Goal: Task Accomplishment & Management: Manage account settings

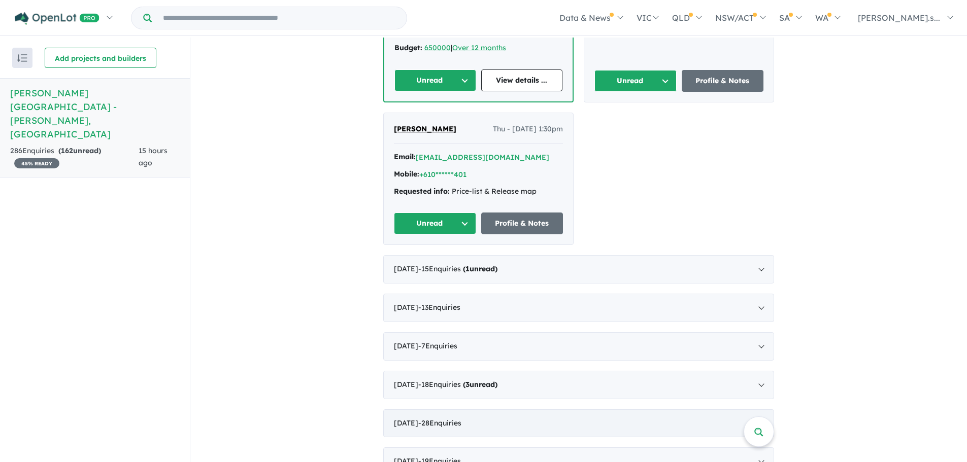
scroll to position [1041, 0]
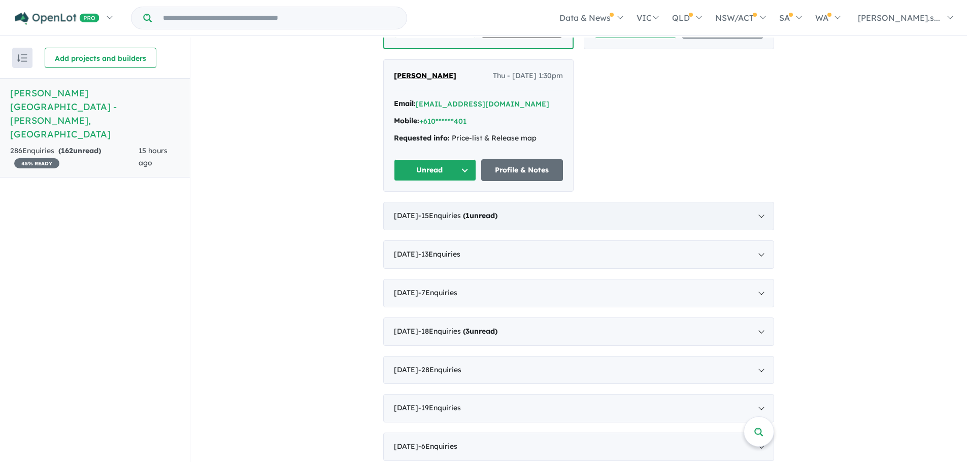
click at [497, 211] on strong "( 1 unread)" at bounding box center [480, 215] width 35 height 9
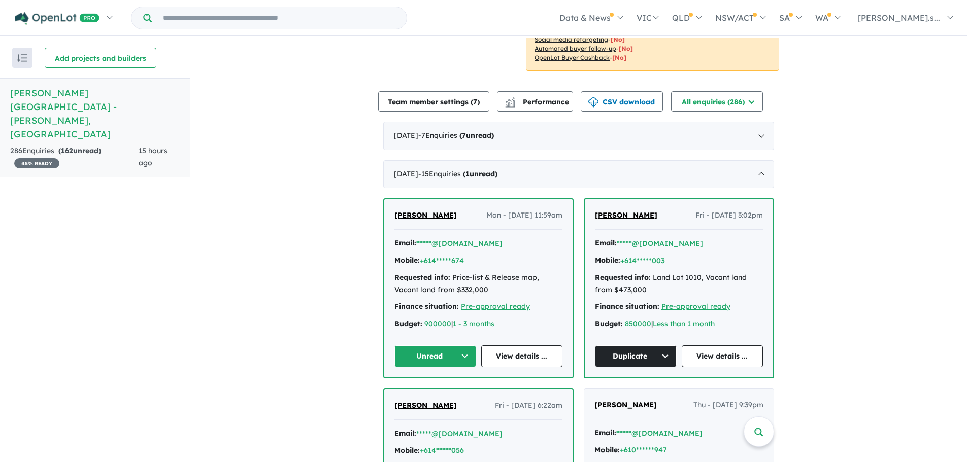
scroll to position [360, 0]
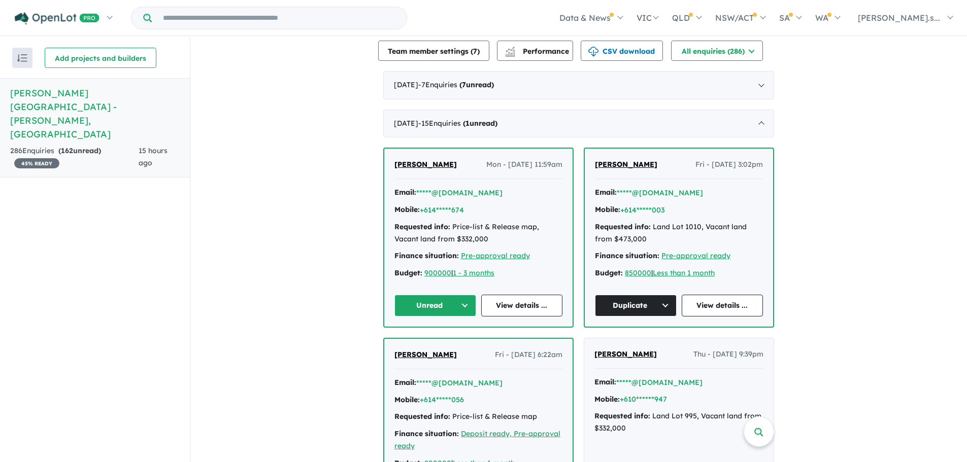
click at [463, 295] on button "Unread" at bounding box center [435, 306] width 82 height 22
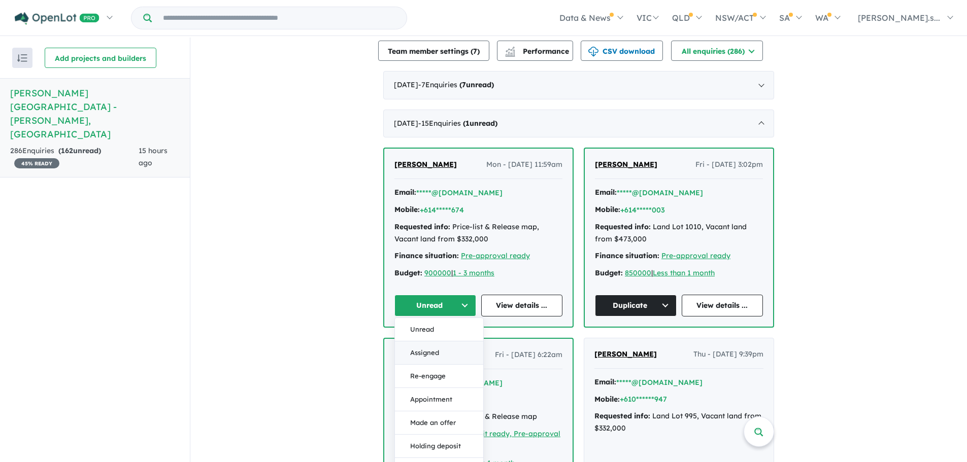
click at [440, 342] on button "Assigned" at bounding box center [439, 353] width 88 height 23
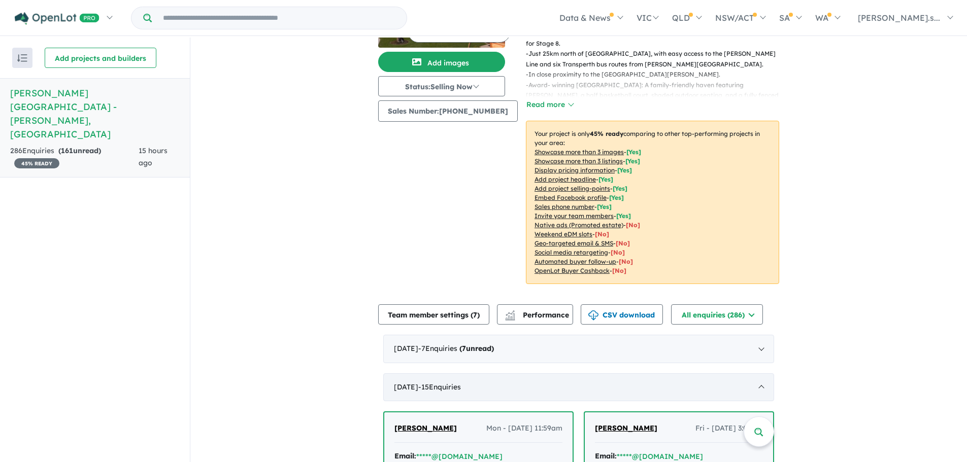
scroll to position [107, 0]
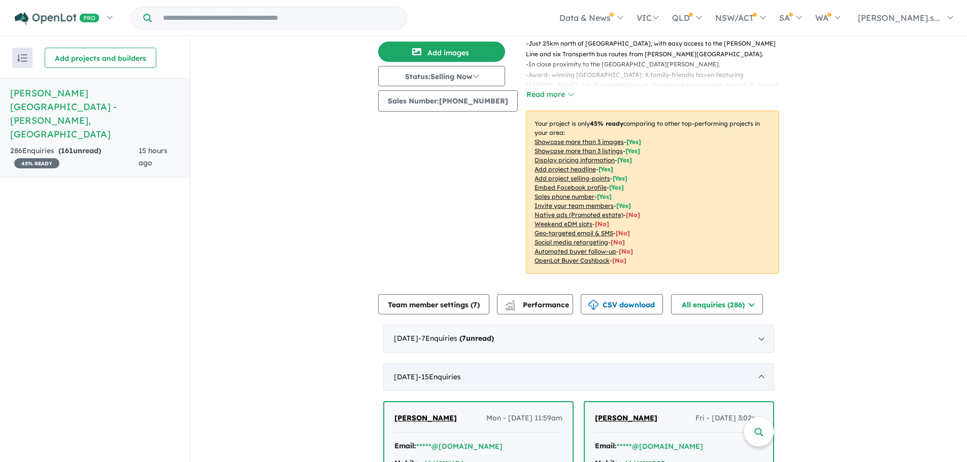
click at [501, 363] on div "[DATE] - 15 Enquir ies ( 0 unread)" at bounding box center [578, 377] width 391 height 28
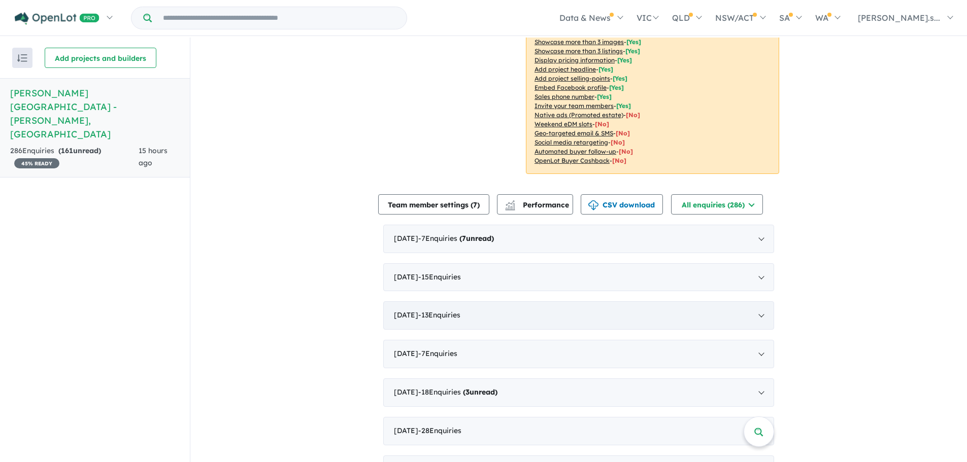
scroll to position [208, 0]
click at [495, 268] on div "[DATE] - 15 Enquir ies ( 0 unread)" at bounding box center [578, 276] width 391 height 28
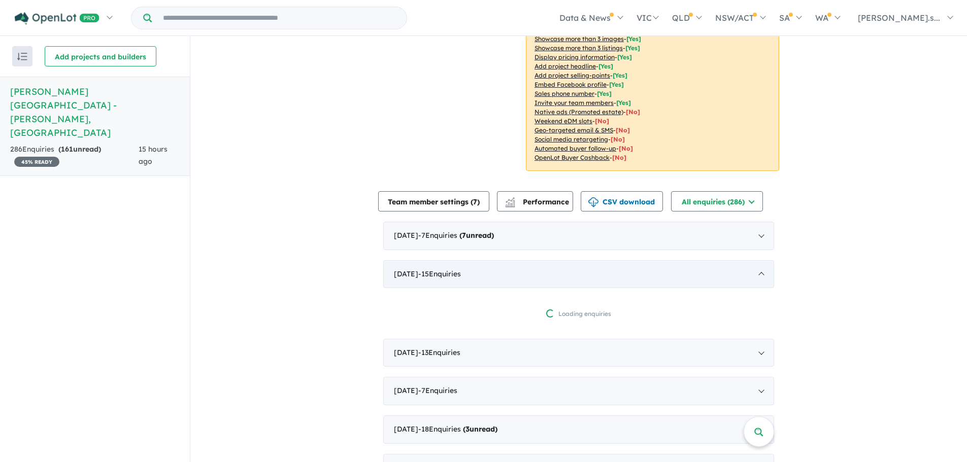
scroll to position [259, 0]
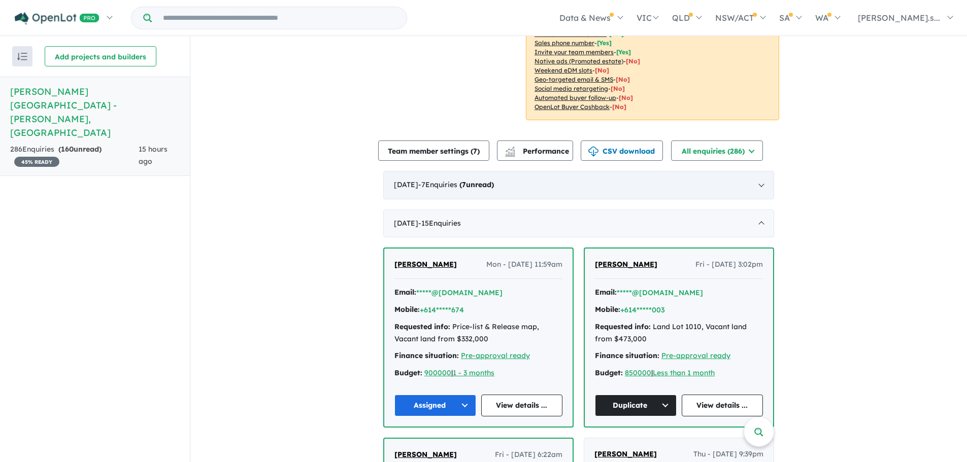
click at [494, 180] on strong "( 7 unread)" at bounding box center [476, 184] width 35 height 9
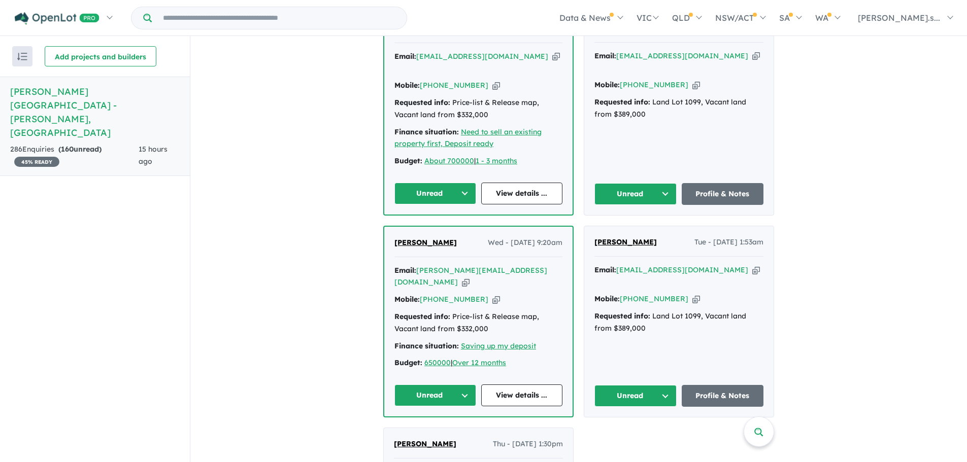
scroll to position [716, 0]
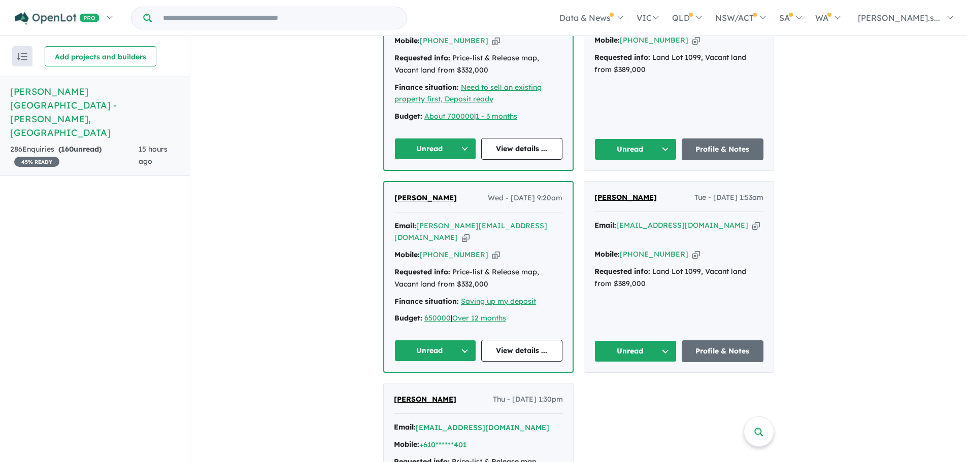
click at [752, 220] on icon "button" at bounding box center [756, 225] width 8 height 11
click at [648, 341] on button "Unread" at bounding box center [635, 352] width 82 height 22
click at [641, 387] on button "Assigned" at bounding box center [639, 398] width 88 height 23
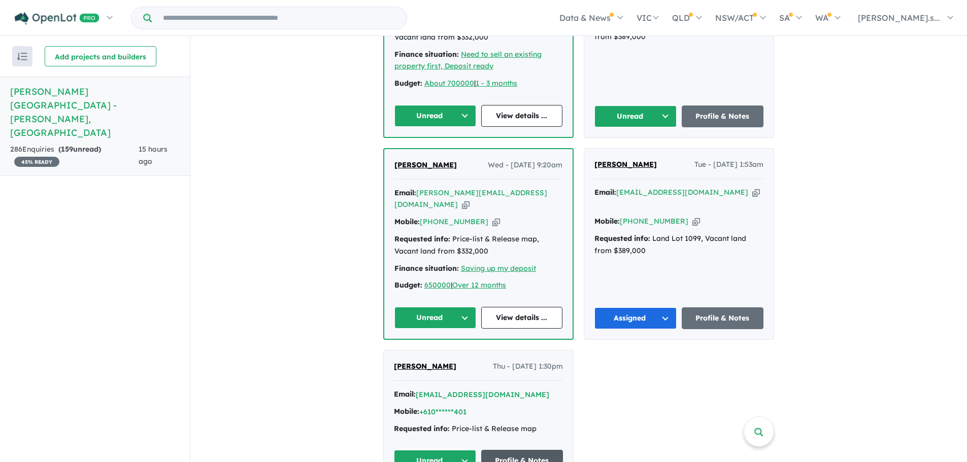
scroll to position [766, 0]
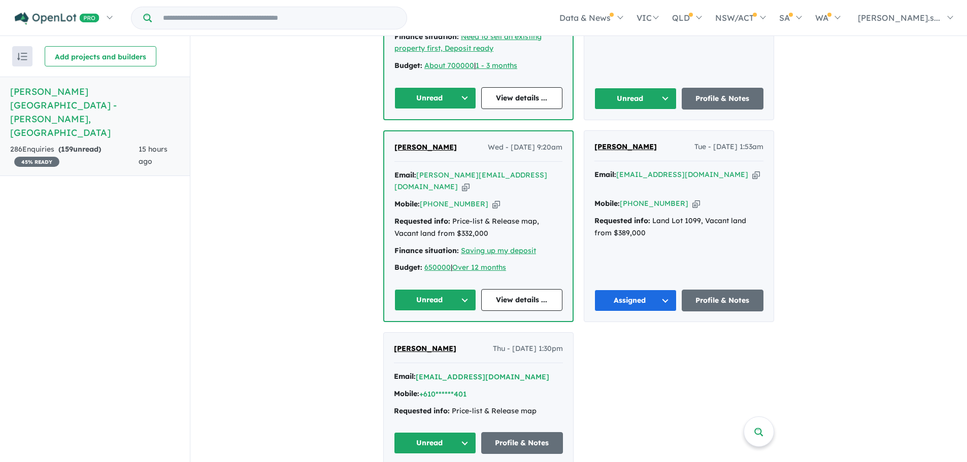
click at [430, 432] on button "Unread" at bounding box center [435, 443] width 82 height 22
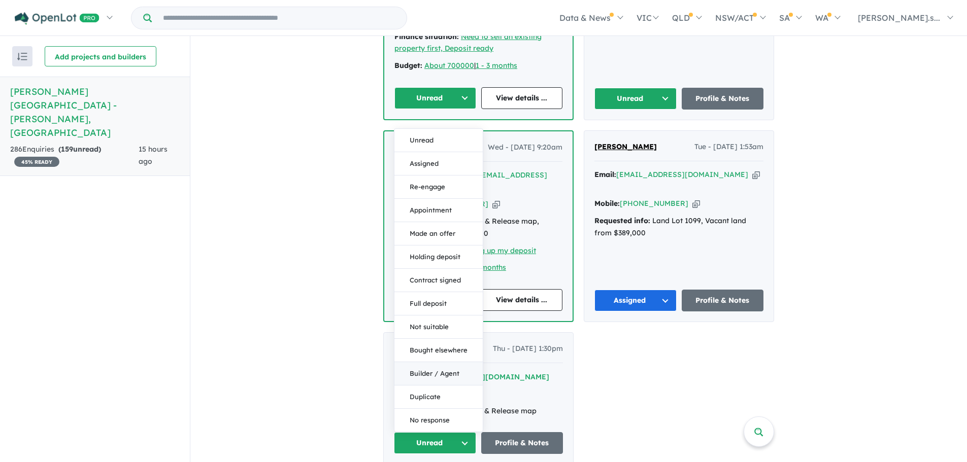
click at [433, 362] on button "Builder / Agent" at bounding box center [438, 373] width 88 height 23
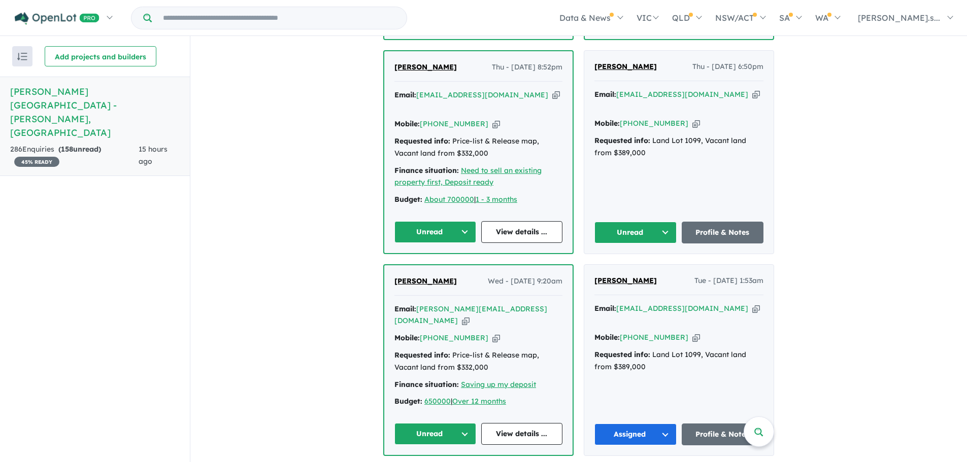
scroll to position [614, 0]
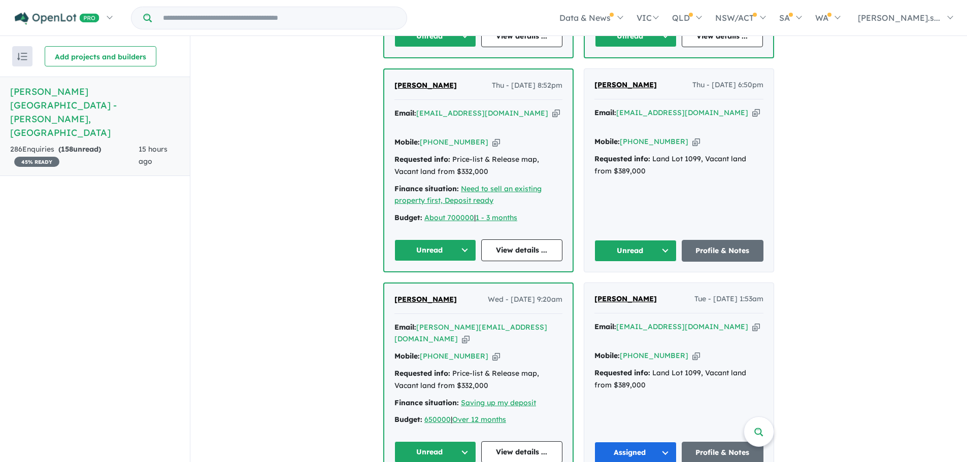
click at [469, 334] on icon "button" at bounding box center [466, 339] width 8 height 11
click at [439, 441] on button "Unread" at bounding box center [435, 452] width 82 height 22
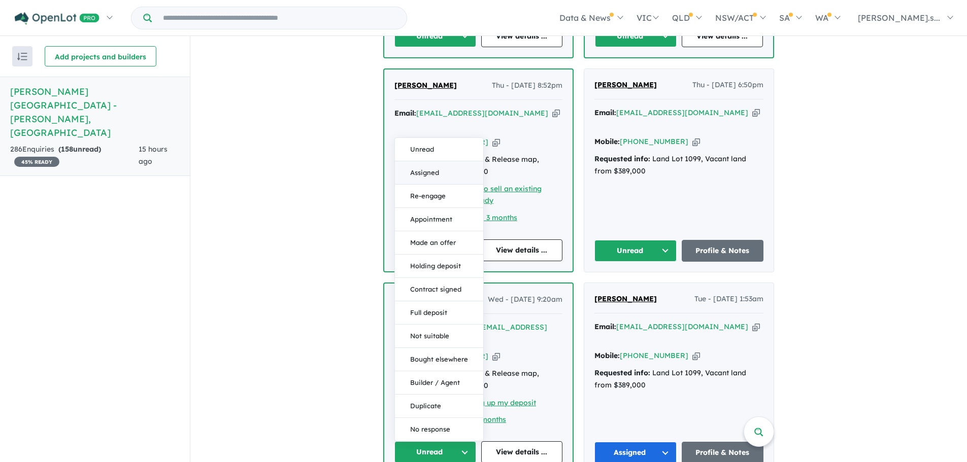
click at [440, 161] on button "Assigned" at bounding box center [439, 172] width 88 height 23
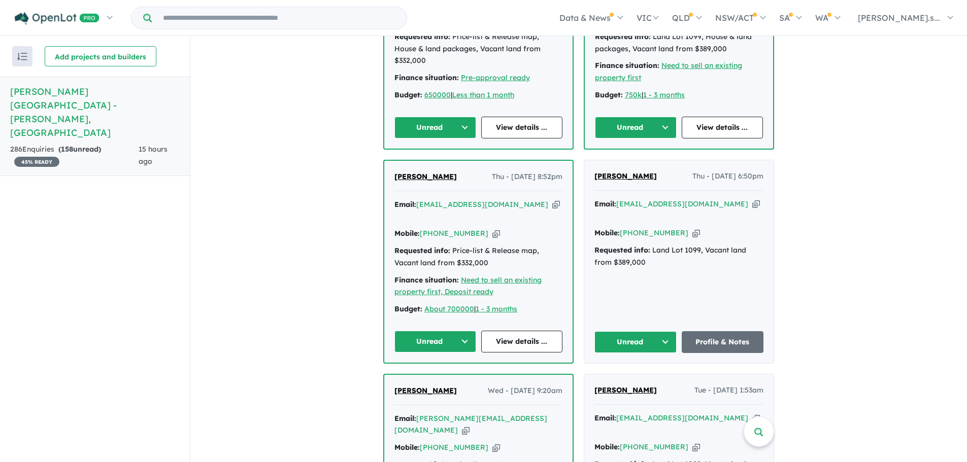
scroll to position [513, 0]
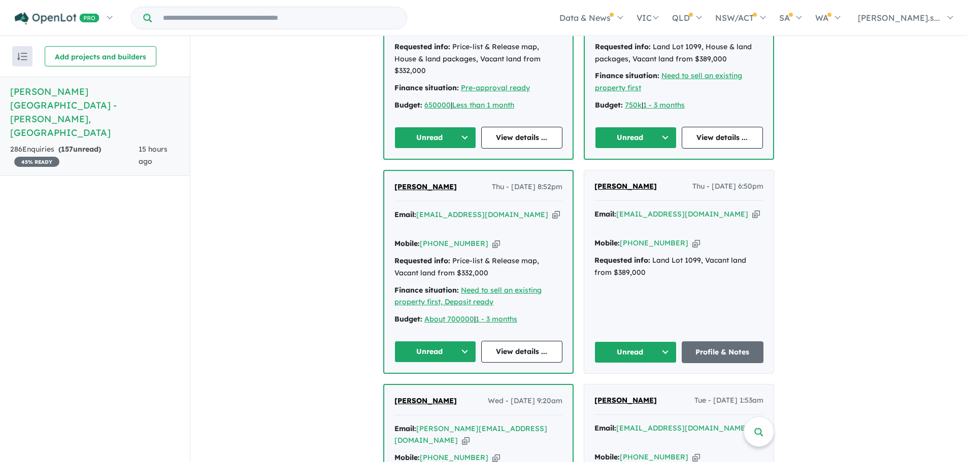
click at [752, 209] on icon "button" at bounding box center [756, 214] width 8 height 11
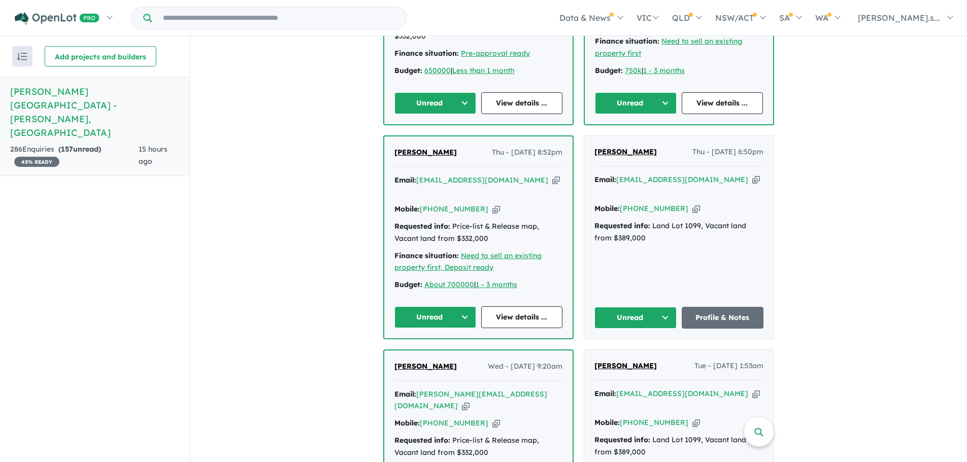
scroll to position [563, 0]
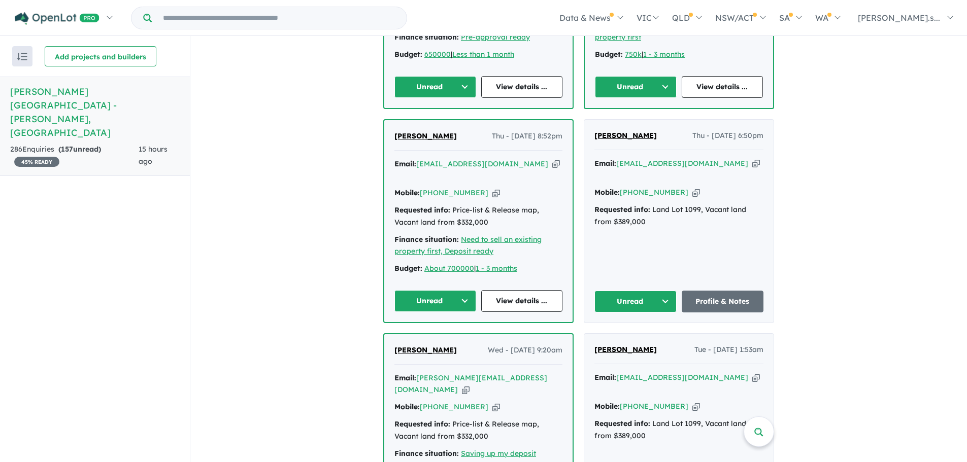
click at [639, 291] on button "Unread" at bounding box center [635, 302] width 82 height 22
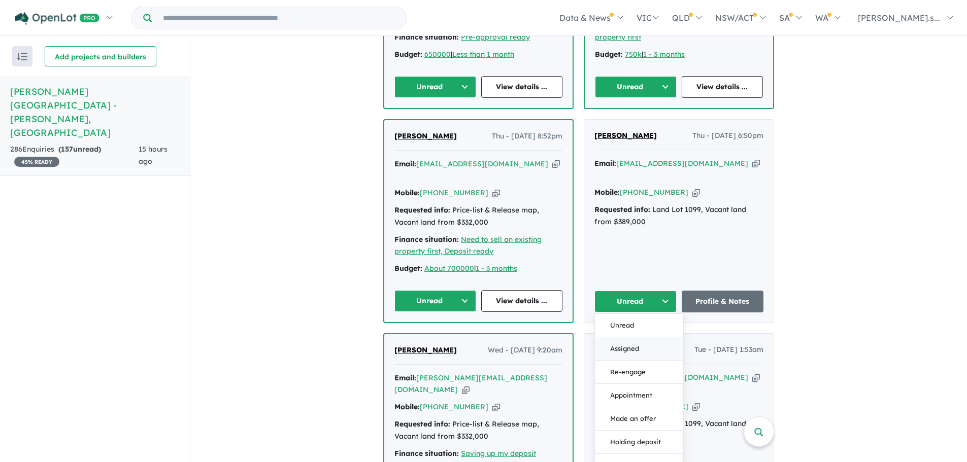
click at [642, 337] on button "Assigned" at bounding box center [639, 348] width 88 height 23
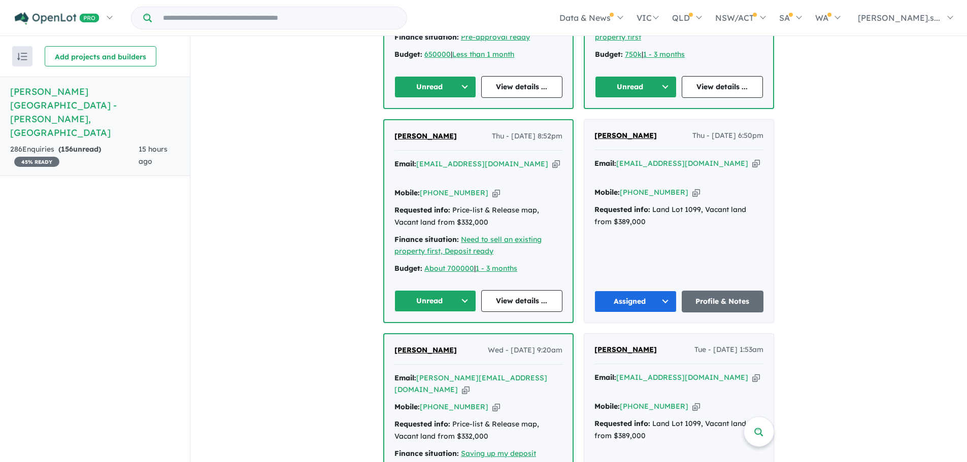
click at [552, 159] on icon "button" at bounding box center [556, 164] width 8 height 11
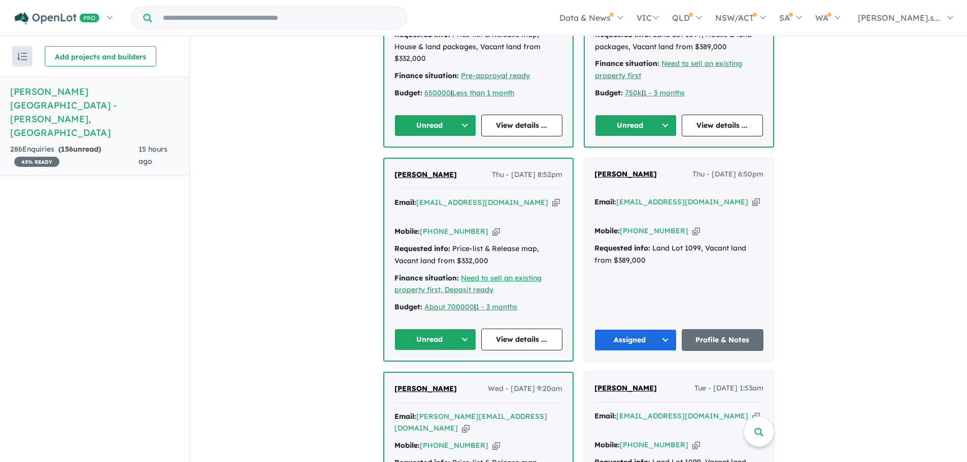
scroll to position [411, 0]
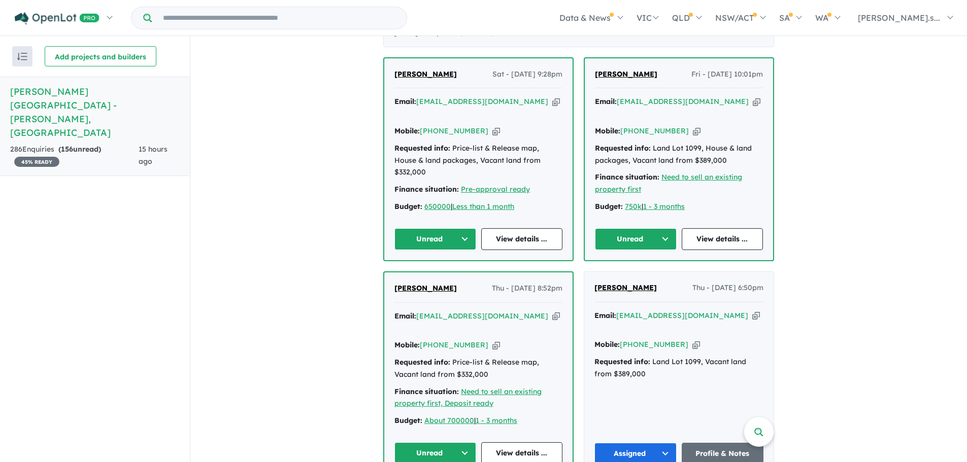
click at [753, 96] on icon "button" at bounding box center [757, 101] width 8 height 11
click at [669, 228] on button "Unread" at bounding box center [636, 239] width 82 height 22
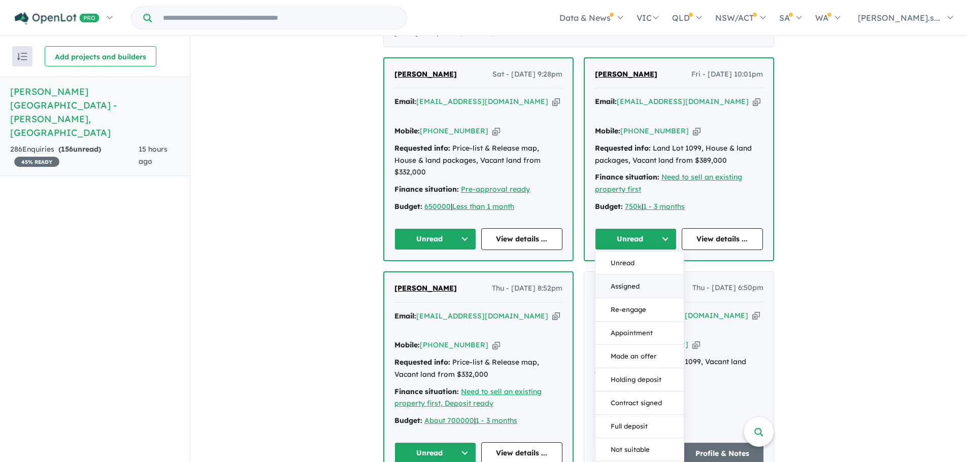
click at [631, 275] on button "Assigned" at bounding box center [639, 286] width 88 height 23
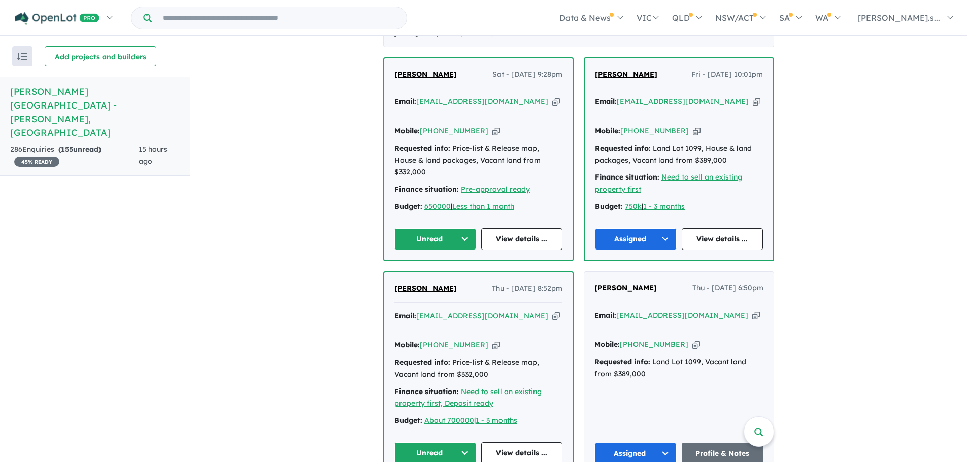
click at [552, 96] on icon "button" at bounding box center [556, 101] width 8 height 11
click at [460, 228] on button "Unread" at bounding box center [435, 239] width 82 height 22
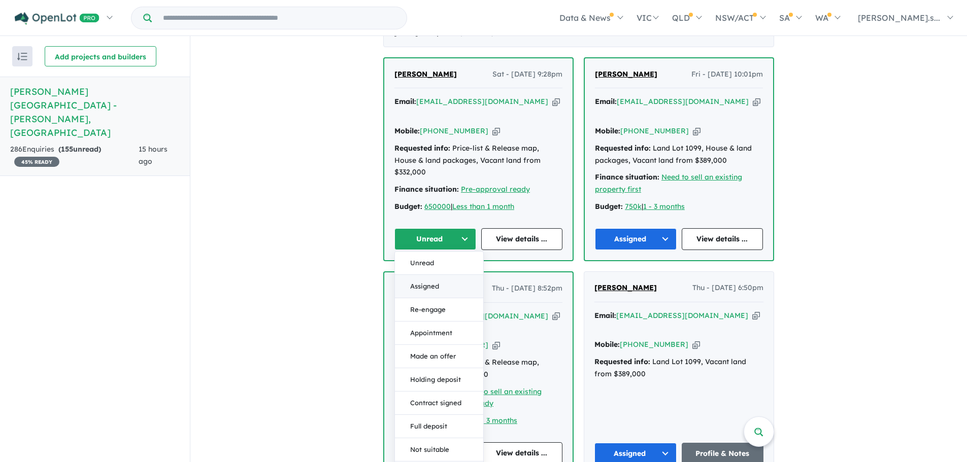
click at [443, 275] on button "Assigned" at bounding box center [439, 286] width 88 height 23
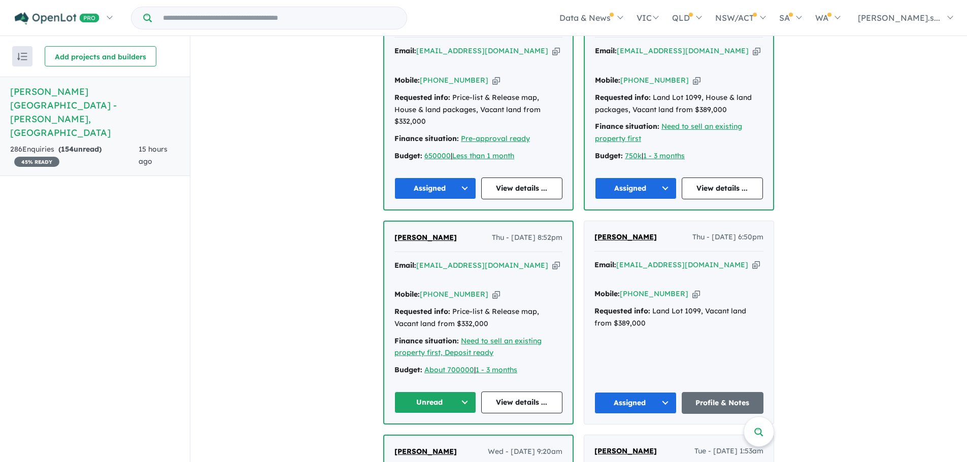
scroll to position [513, 0]
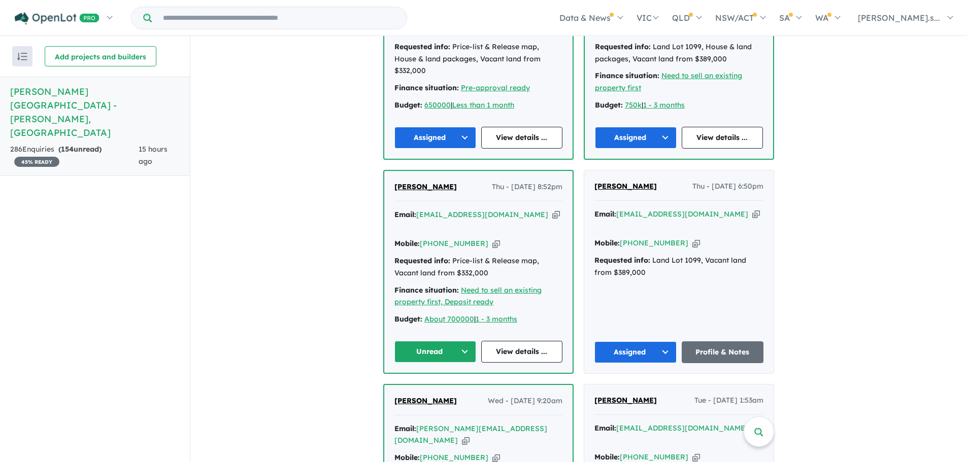
click at [492, 239] on icon "button" at bounding box center [496, 244] width 8 height 11
drag, startPoint x: 447, startPoint y: 162, endPoint x: 384, endPoint y: 157, distance: 63.1
click at [384, 171] on div "[PERSON_NAME] Thu - [DATE] 8:52pm Email: [EMAIL_ADDRESS][DOMAIN_NAME] Copied! M…" at bounding box center [478, 272] width 188 height 202
click at [486, 238] on div "Mobile: [PHONE_NUMBER] Copied!" at bounding box center [478, 244] width 168 height 12
click at [492, 239] on icon "button" at bounding box center [496, 244] width 8 height 11
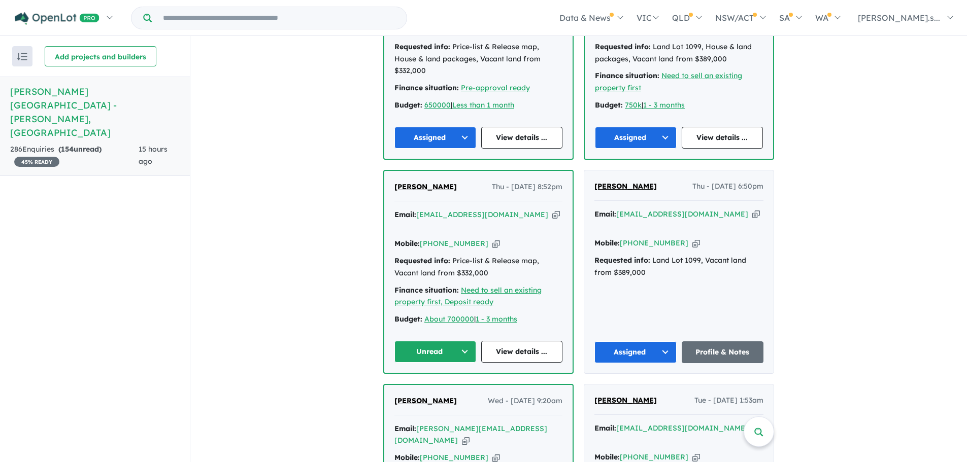
click at [552, 210] on icon "button" at bounding box center [556, 215] width 8 height 11
click at [463, 341] on button "Unread" at bounding box center [435, 352] width 82 height 22
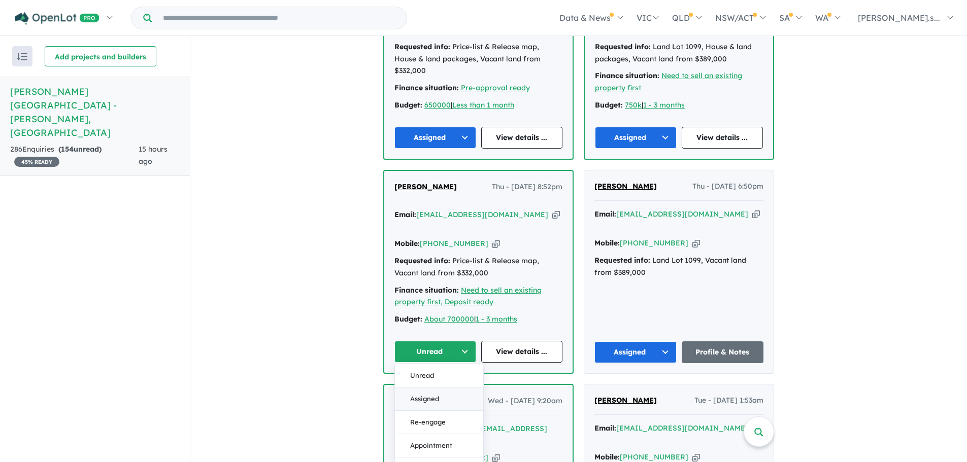
click at [457, 388] on button "Assigned" at bounding box center [439, 399] width 88 height 23
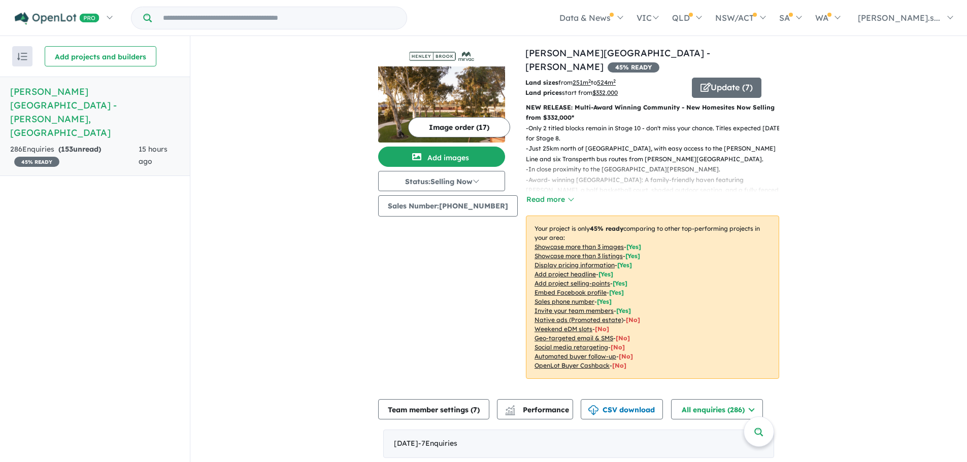
scroll to position [203, 0]
